Goal: Task Accomplishment & Management: Manage account settings

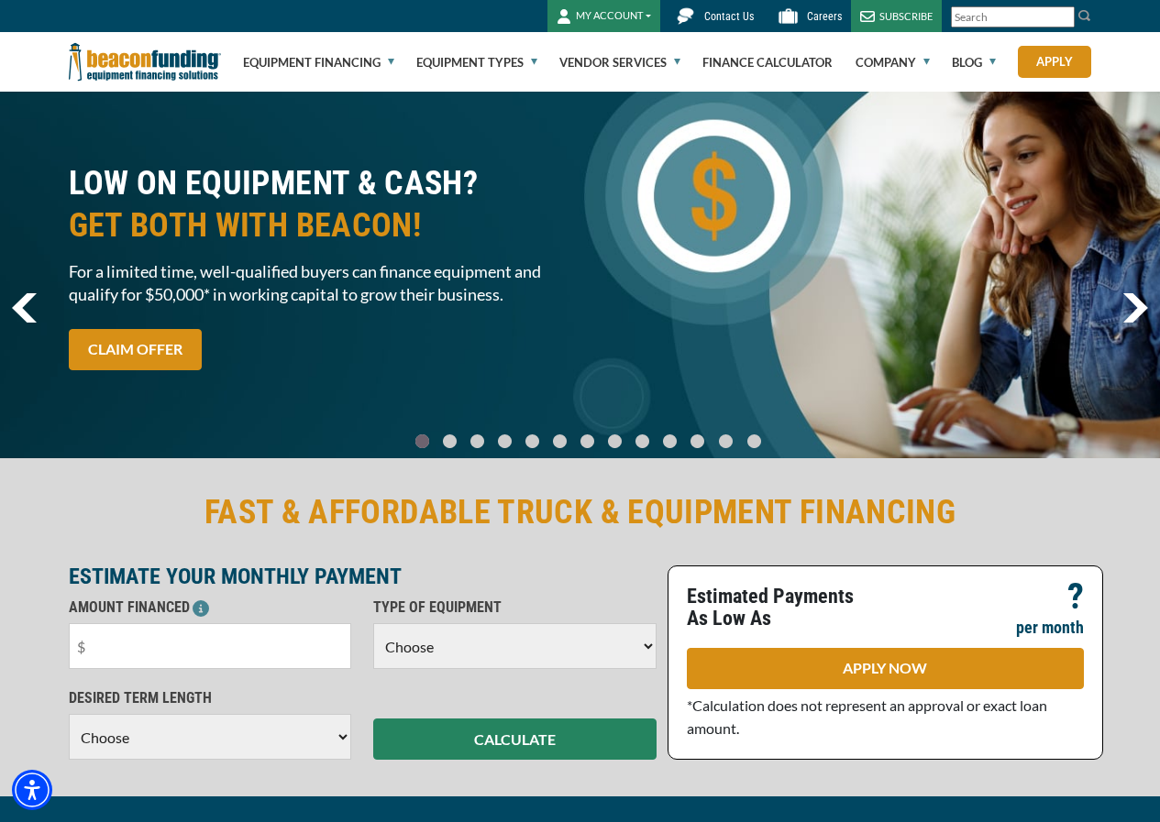
click at [617, 19] on button "MY ACCOUNT" at bounding box center [603, 16] width 113 height 32
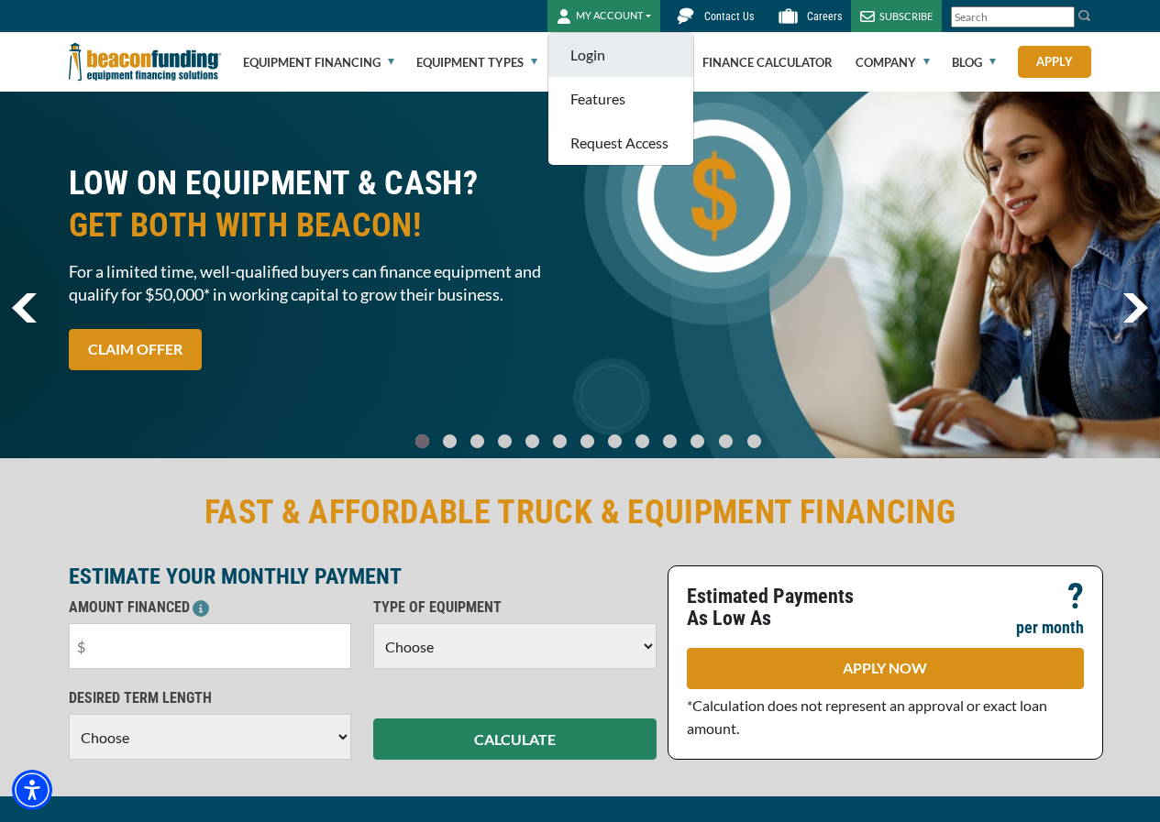
click at [593, 58] on link "Login" at bounding box center [620, 55] width 145 height 44
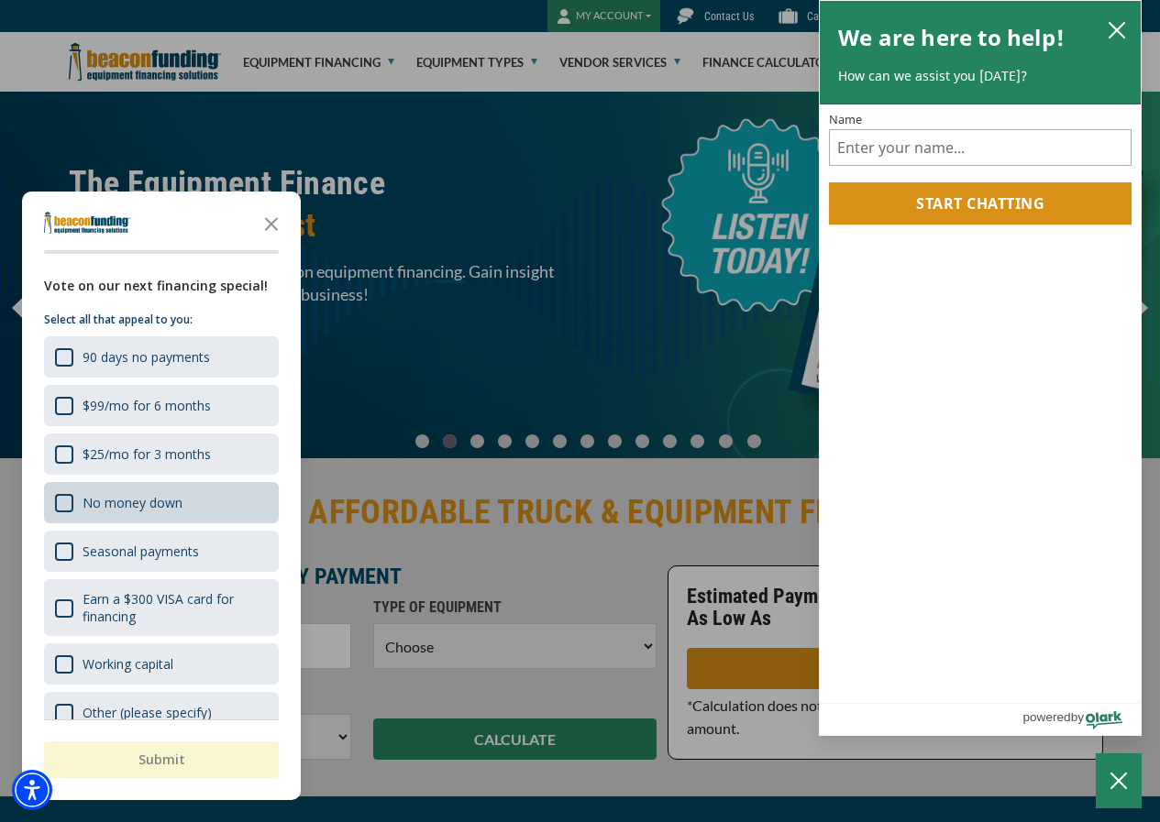
click at [150, 512] on div "No money down" at bounding box center [118, 502] width 127 height 19
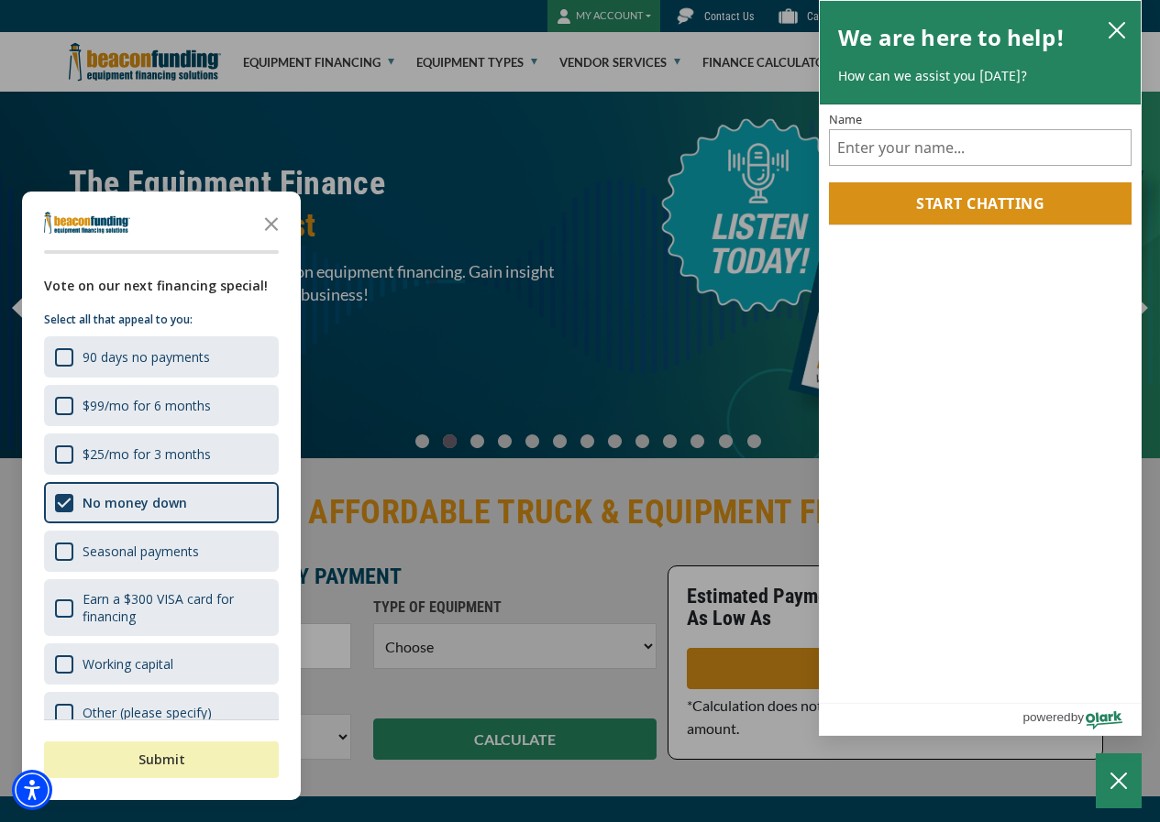
click at [160, 769] on button "Submit" at bounding box center [161, 760] width 235 height 37
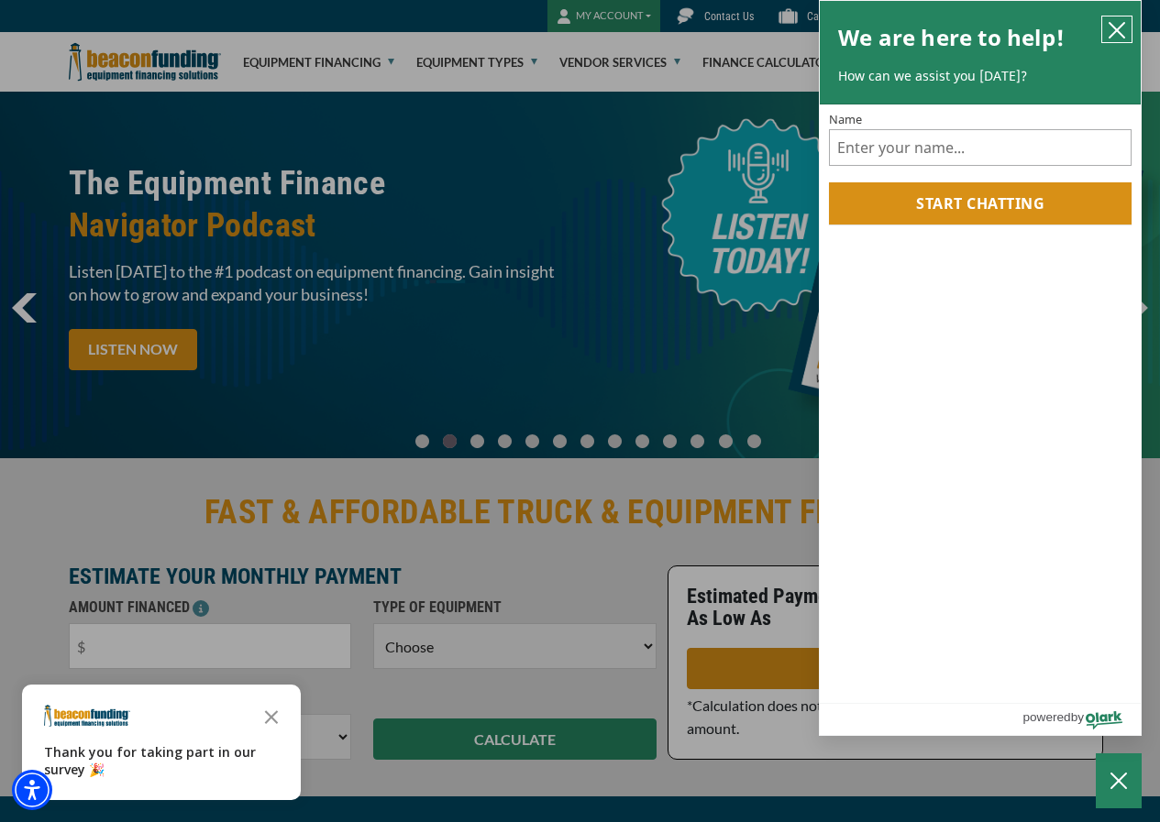
click at [1117, 38] on icon "close chatbox" at bounding box center [1116, 30] width 18 height 18
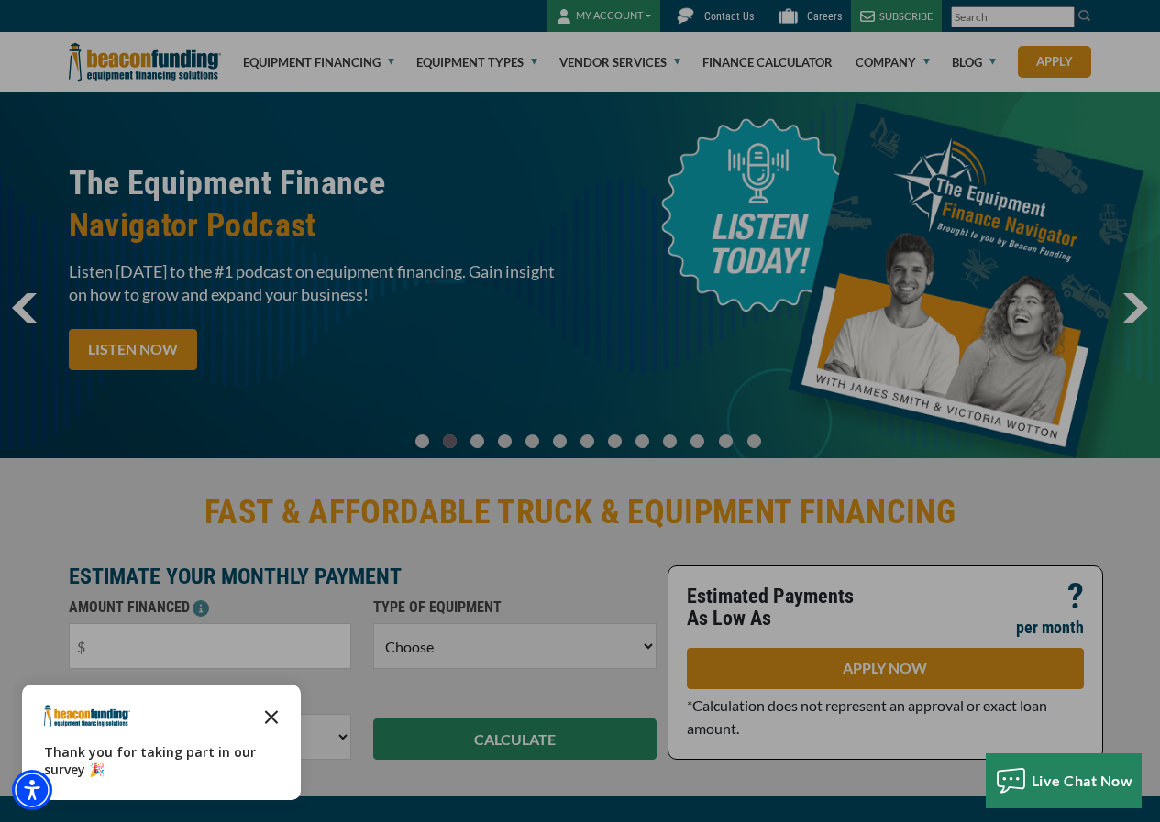
click at [274, 712] on icon "Close the survey" at bounding box center [271, 716] width 37 height 37
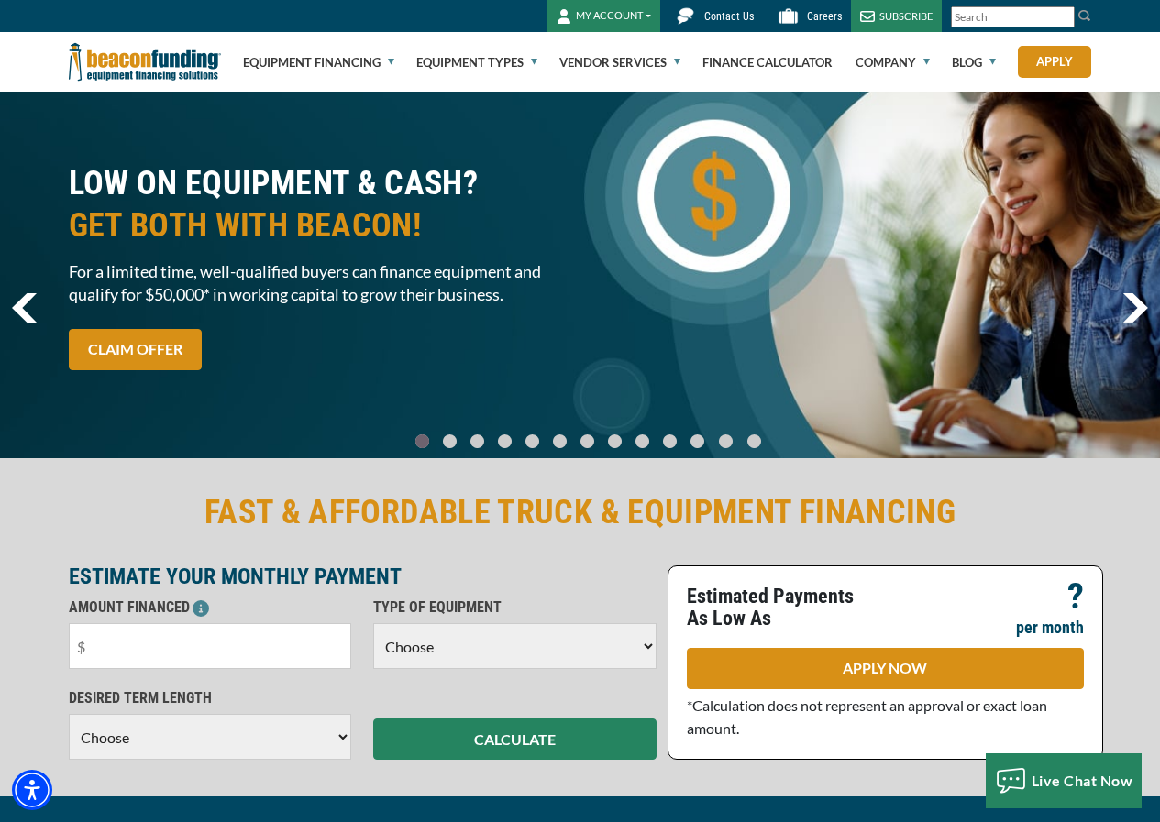
click at [586, 13] on button "MY ACCOUNT" at bounding box center [603, 16] width 113 height 32
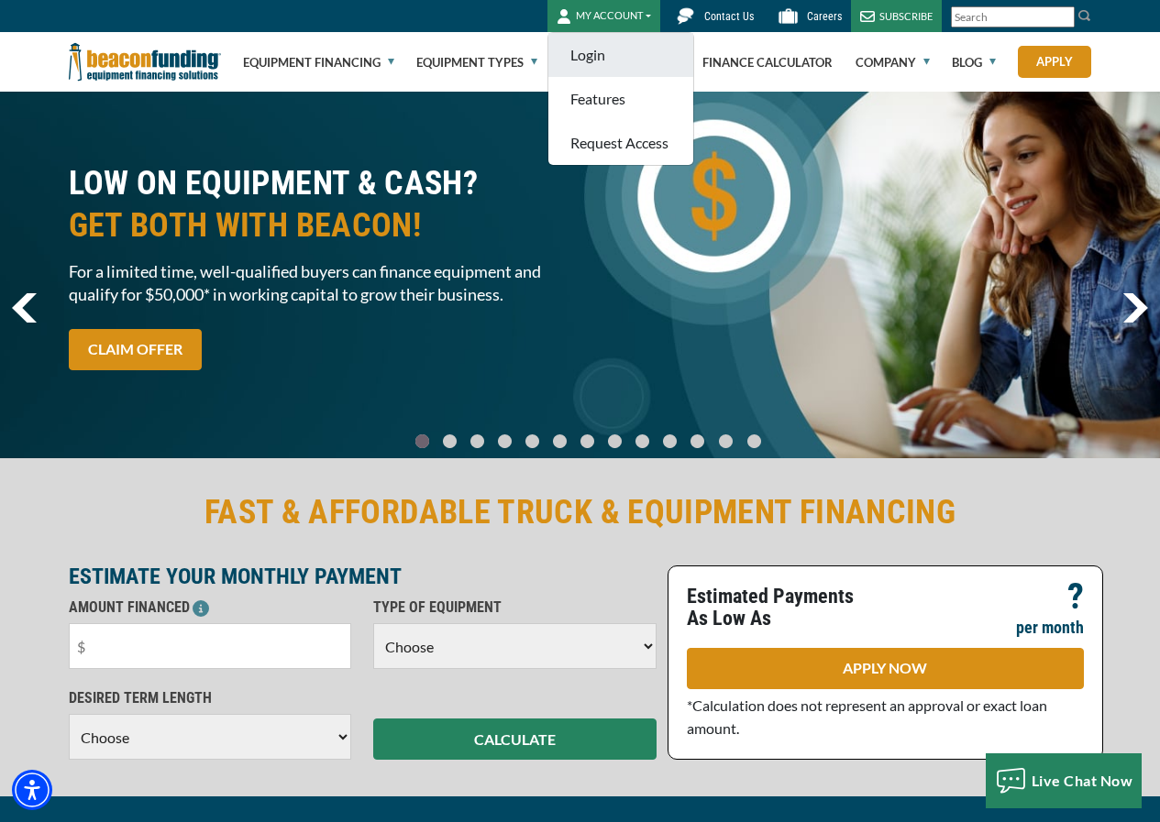
click at [585, 50] on link "Login" at bounding box center [620, 55] width 145 height 44
